Goal: Navigation & Orientation: Find specific page/section

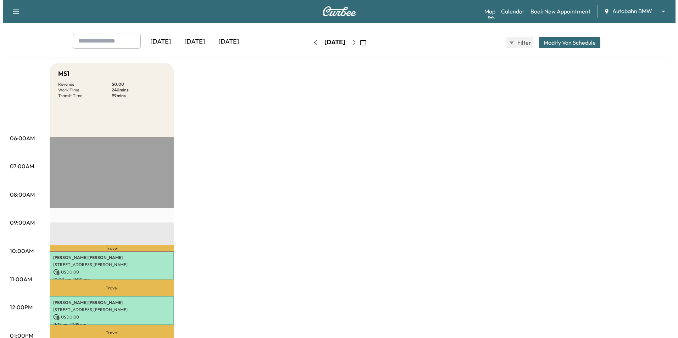
scroll to position [106, 0]
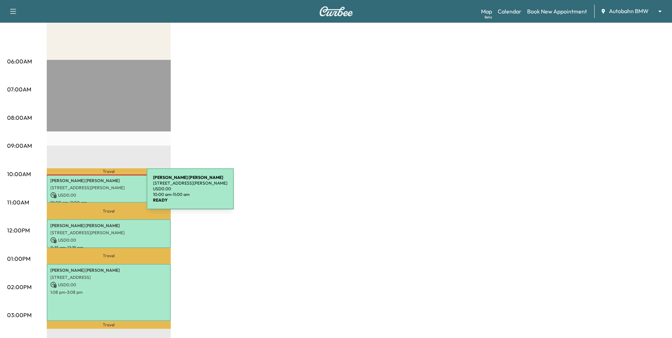
click at [94, 193] on p "USD 0.00" at bounding box center [108, 195] width 117 height 6
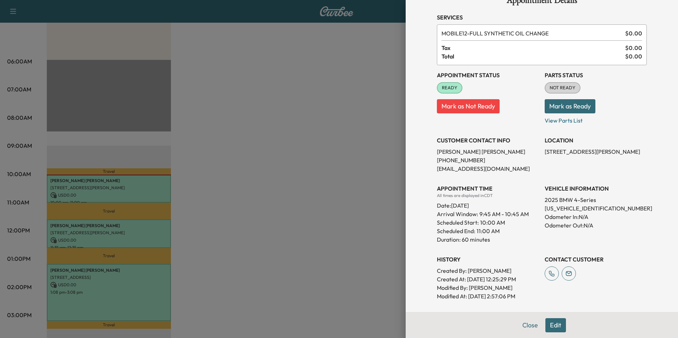
scroll to position [35, 0]
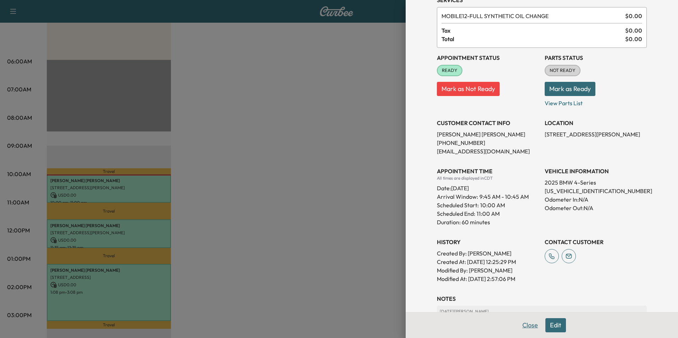
click at [524, 328] on button "Close" at bounding box center [530, 325] width 25 height 14
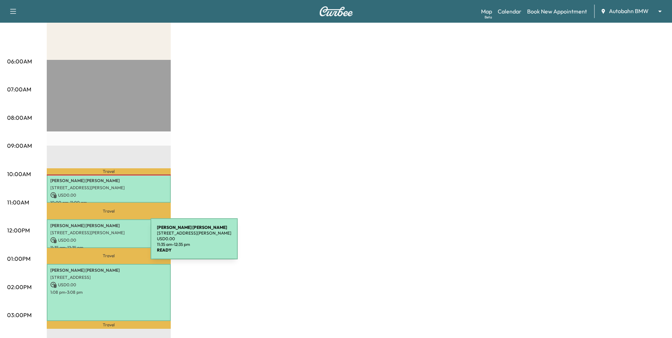
click at [97, 242] on div "[PERSON_NAME] [STREET_ADDRESS][PERSON_NAME] USD 0.00 11:35 am - 12:35 pm" at bounding box center [109, 233] width 124 height 29
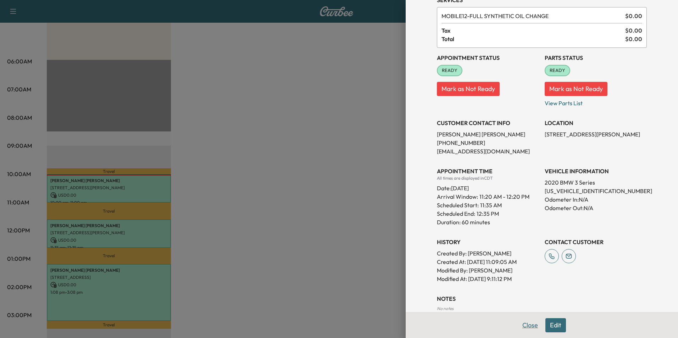
click at [525, 326] on button "Close" at bounding box center [530, 325] width 25 height 14
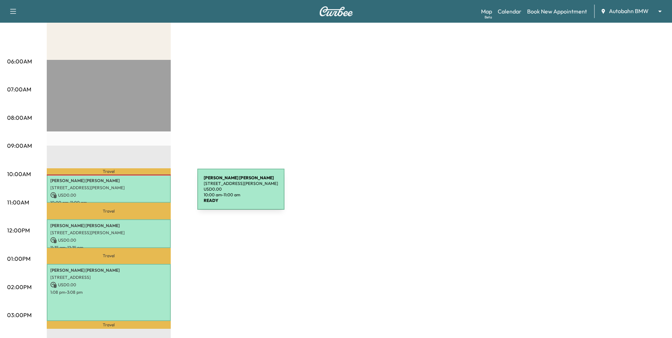
click at [144, 194] on p "USD 0.00" at bounding box center [108, 195] width 117 height 6
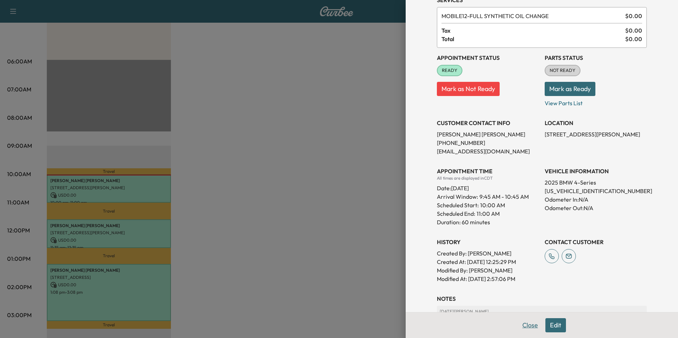
click at [529, 326] on button "Close" at bounding box center [530, 325] width 25 height 14
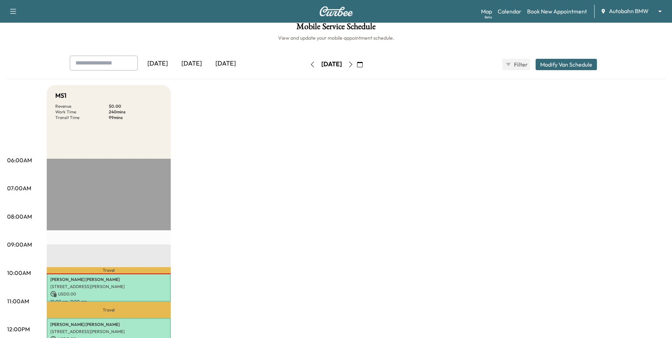
scroll to position [0, 0]
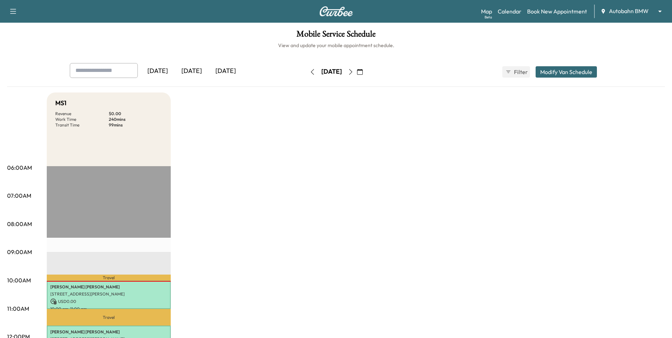
click at [354, 74] on icon "button" at bounding box center [351, 72] width 6 height 6
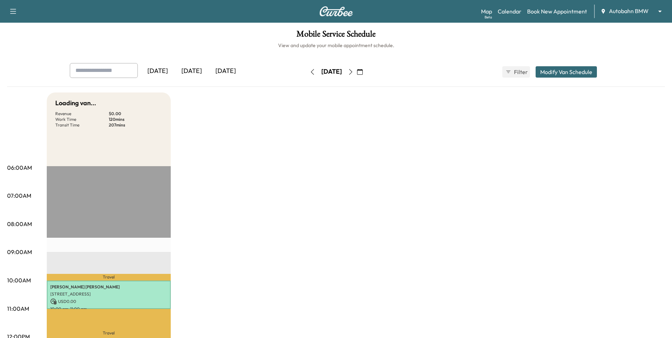
click at [354, 74] on icon "button" at bounding box center [351, 72] width 6 height 6
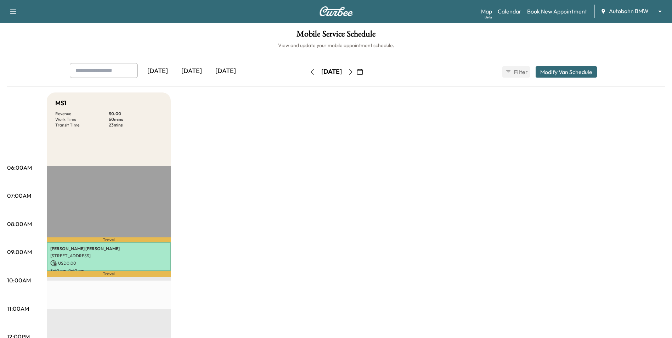
click at [354, 73] on icon "button" at bounding box center [351, 72] width 6 height 6
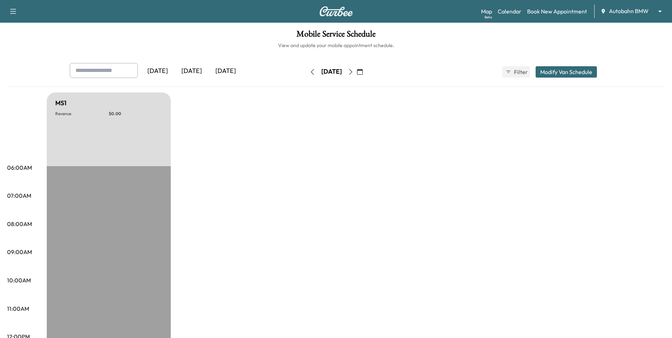
click at [354, 74] on icon "button" at bounding box center [351, 72] width 6 height 6
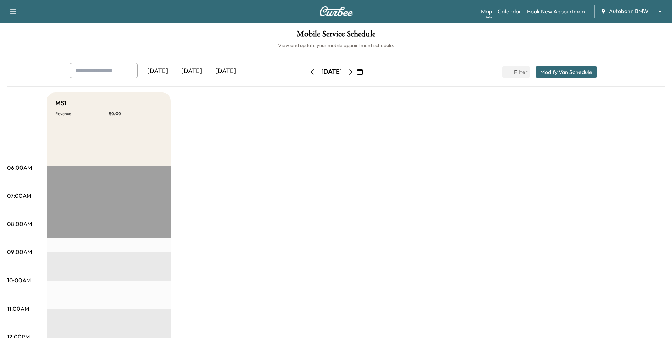
click at [354, 74] on icon "button" at bounding box center [351, 72] width 6 height 6
click at [354, 73] on icon "button" at bounding box center [351, 72] width 6 height 6
click at [357, 73] on button "button" at bounding box center [351, 71] width 12 height 11
click at [310, 74] on icon "button" at bounding box center [313, 72] width 6 height 6
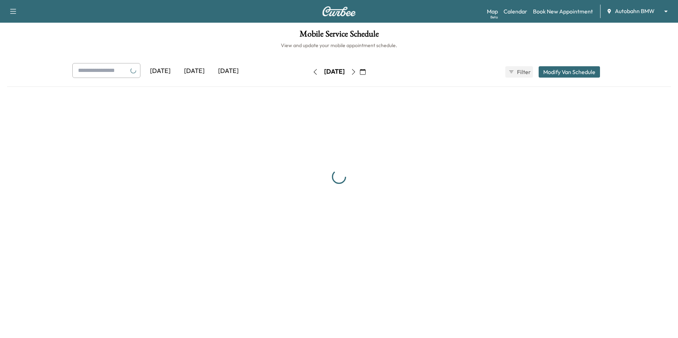
click at [309, 74] on button "button" at bounding box center [315, 71] width 12 height 11
click at [307, 74] on button "button" at bounding box center [313, 71] width 12 height 11
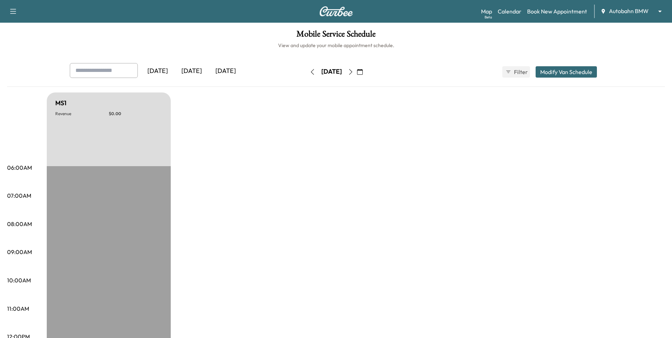
click at [310, 73] on icon "button" at bounding box center [313, 72] width 6 height 6
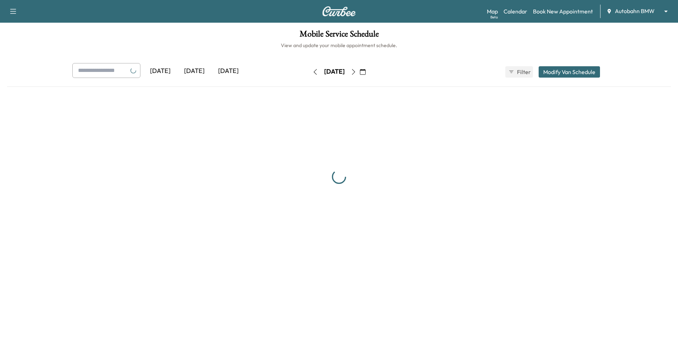
click at [312, 73] on icon "button" at bounding box center [315, 72] width 6 height 6
click at [307, 73] on button "button" at bounding box center [313, 71] width 12 height 11
click at [314, 73] on icon "button" at bounding box center [315, 72] width 3 height 6
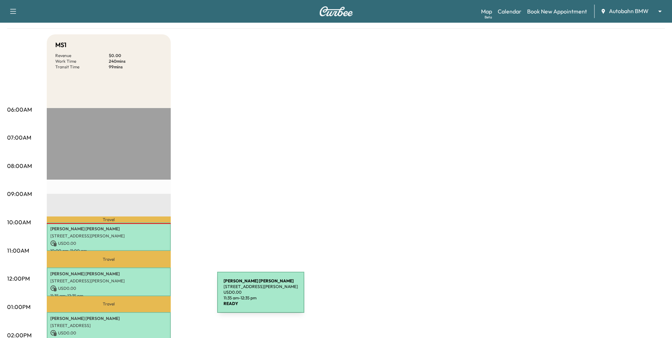
scroll to position [71, 0]
